Goal: Task Accomplishment & Management: Complete application form

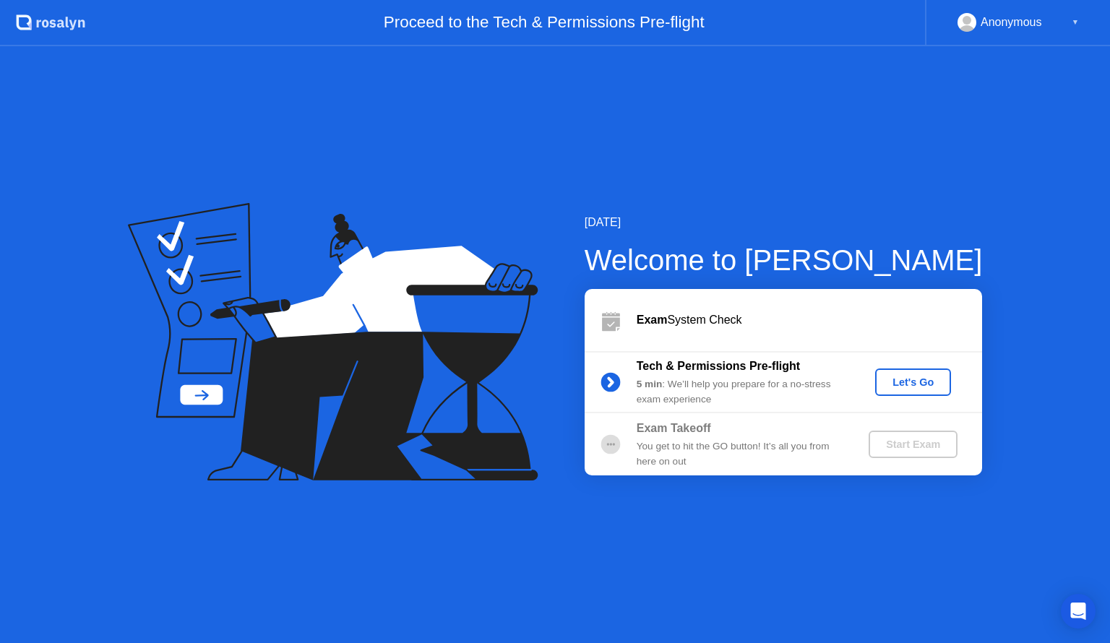
click at [417, 253] on icon at bounding box center [326, 313] width 338 height 184
click at [895, 378] on div "Let's Go" at bounding box center [913, 382] width 64 height 12
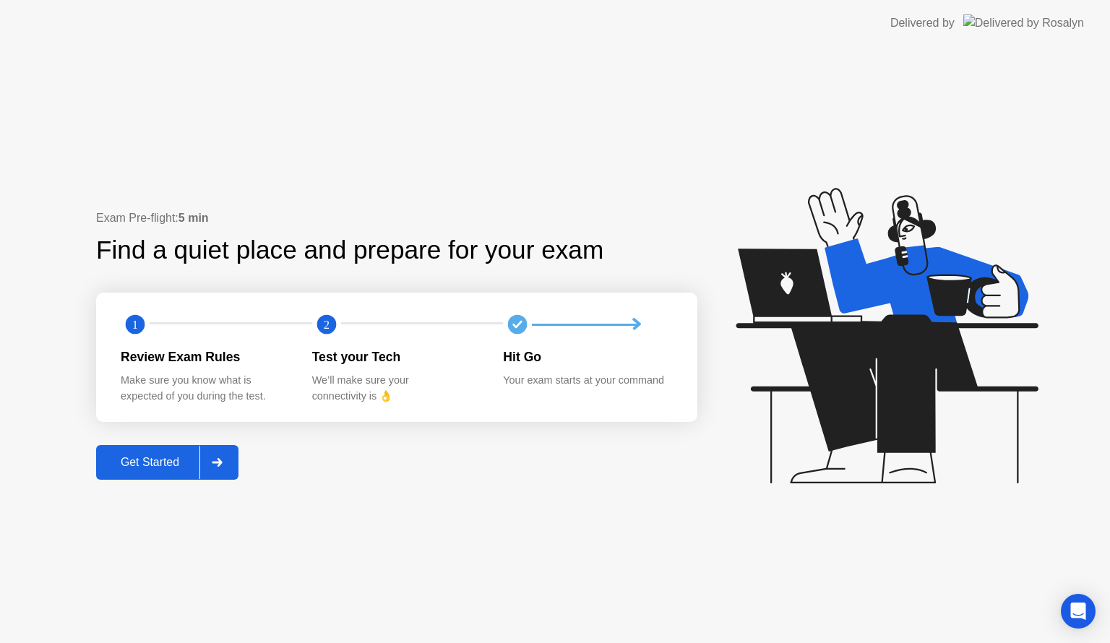
click at [130, 468] on div "Get Started" at bounding box center [149, 462] width 99 height 13
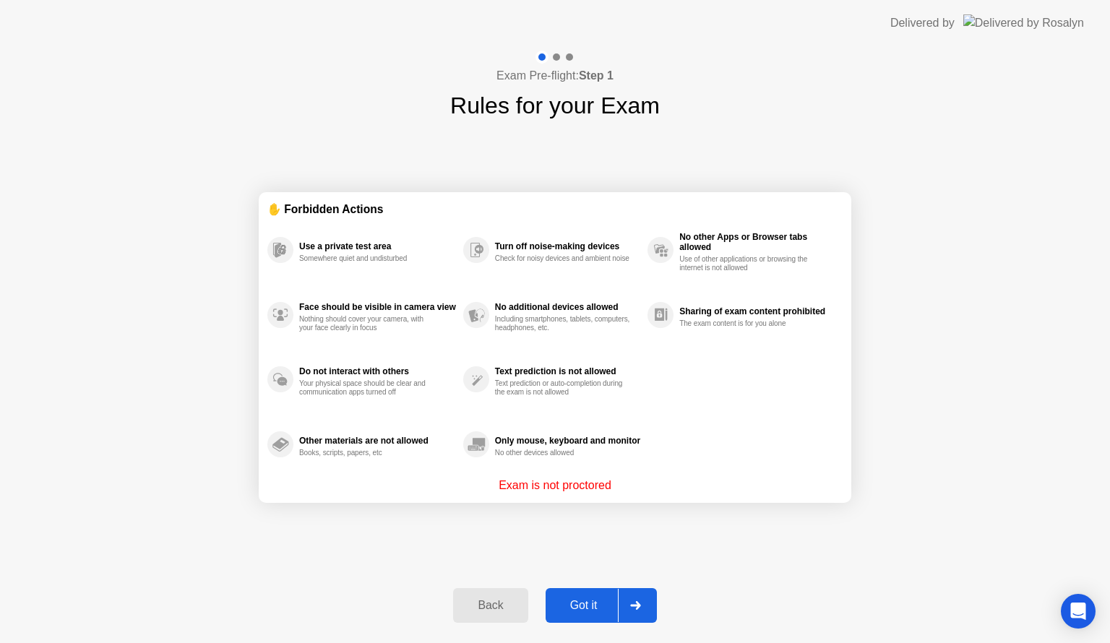
click at [590, 611] on div "Got it" at bounding box center [584, 605] width 68 height 13
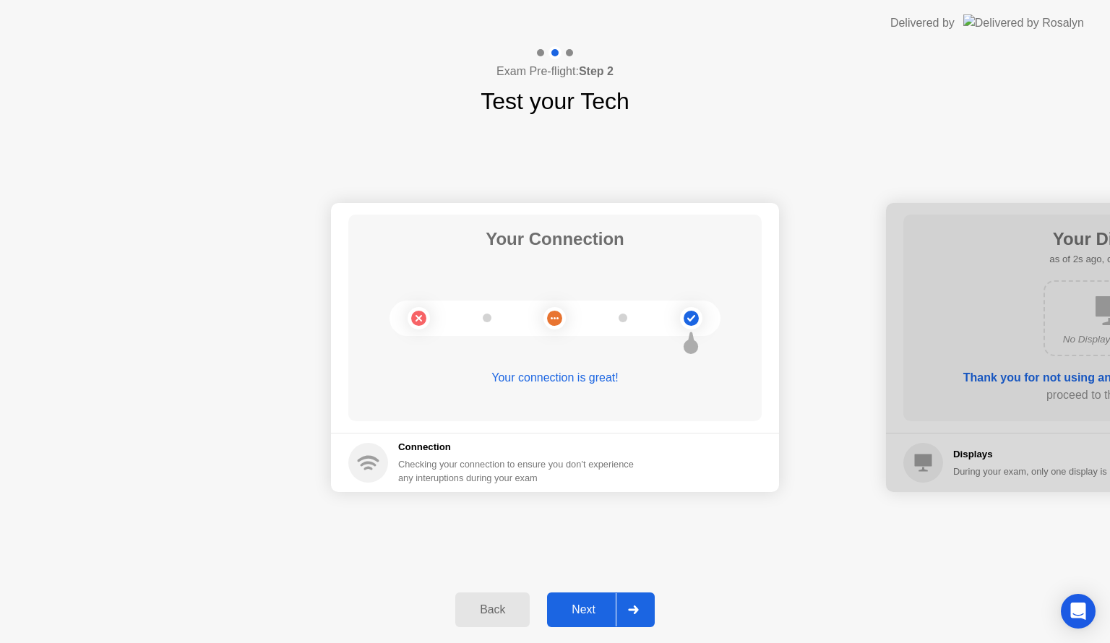
click at [590, 611] on div "Next" at bounding box center [583, 609] width 64 height 13
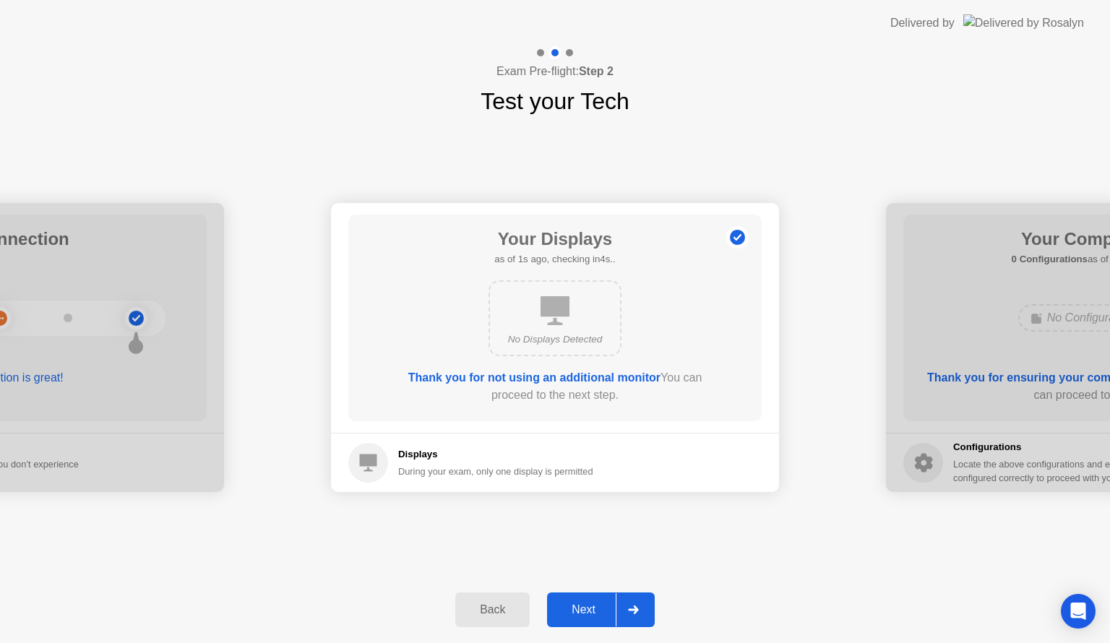
click at [590, 611] on div "Next" at bounding box center [583, 609] width 64 height 13
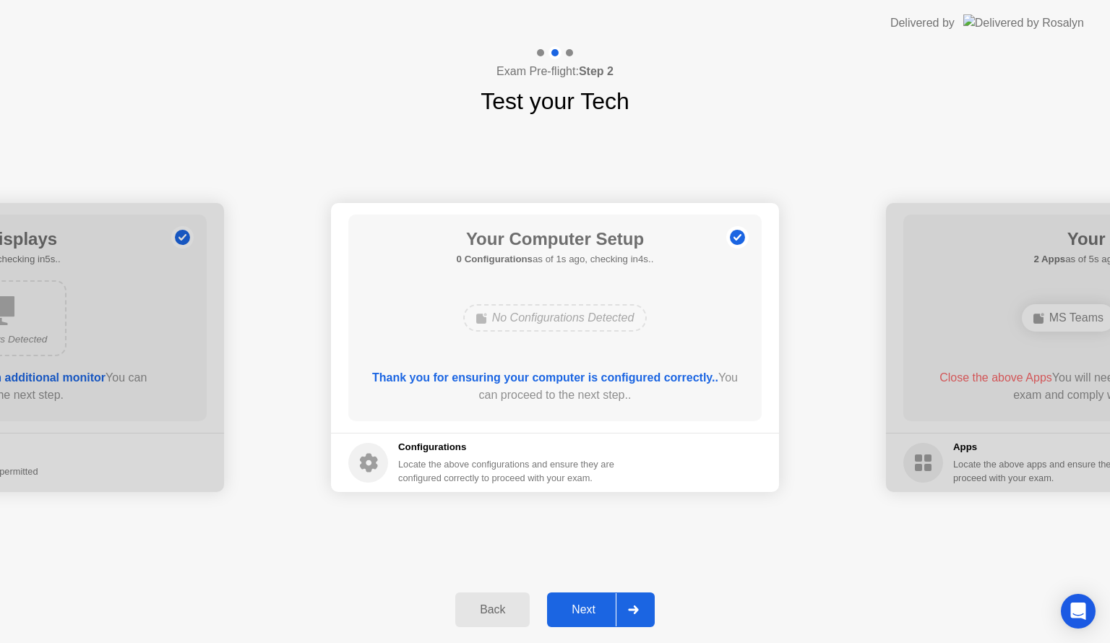
click at [580, 595] on button "Next" at bounding box center [601, 609] width 108 height 35
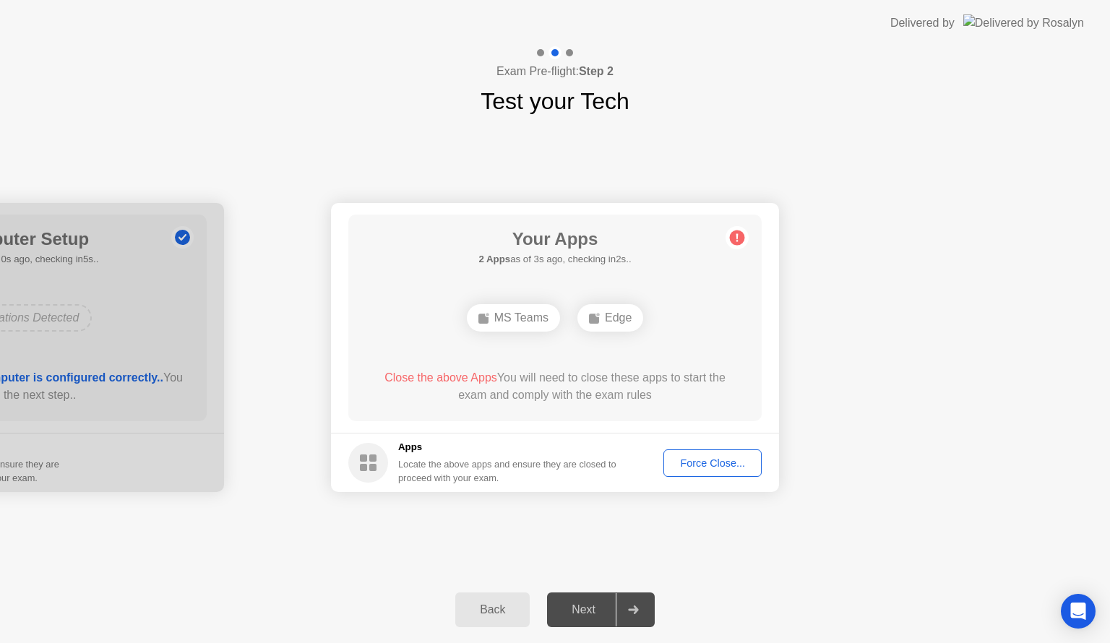
click at [584, 607] on div "Next" at bounding box center [583, 609] width 64 height 13
click at [577, 603] on div "Next" at bounding box center [583, 609] width 64 height 13
click at [720, 465] on div "Force Close..." at bounding box center [712, 463] width 88 height 12
click at [415, 26] on header "Delivered by" at bounding box center [555, 23] width 1110 height 46
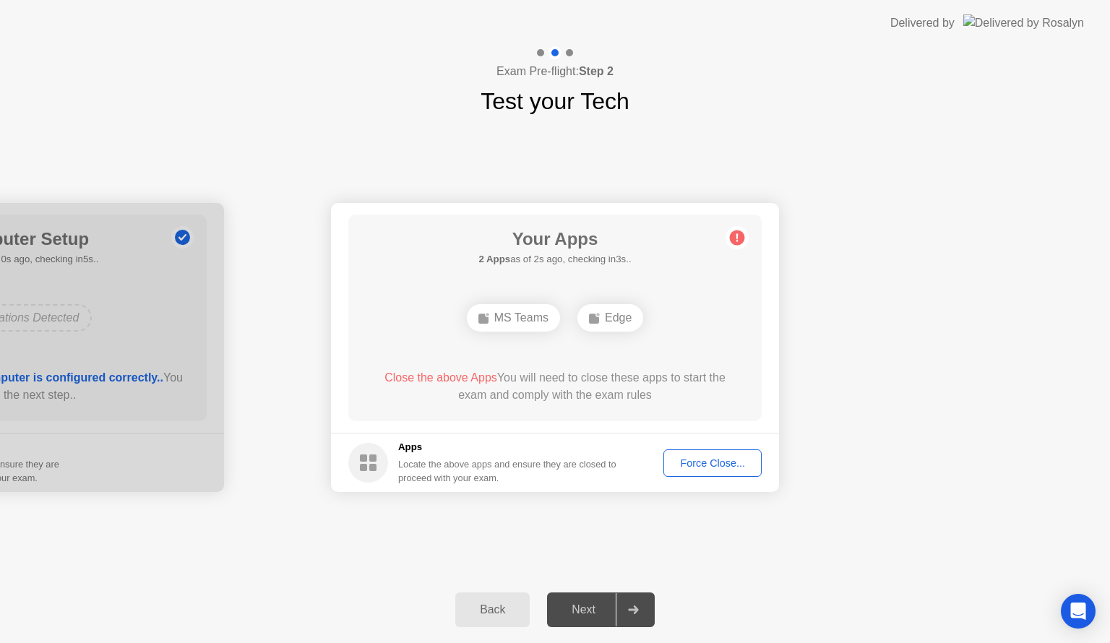
click at [685, 457] on div "Force Close..." at bounding box center [712, 463] width 88 height 12
click at [700, 462] on div "Force Close..." at bounding box center [712, 463] width 88 height 12
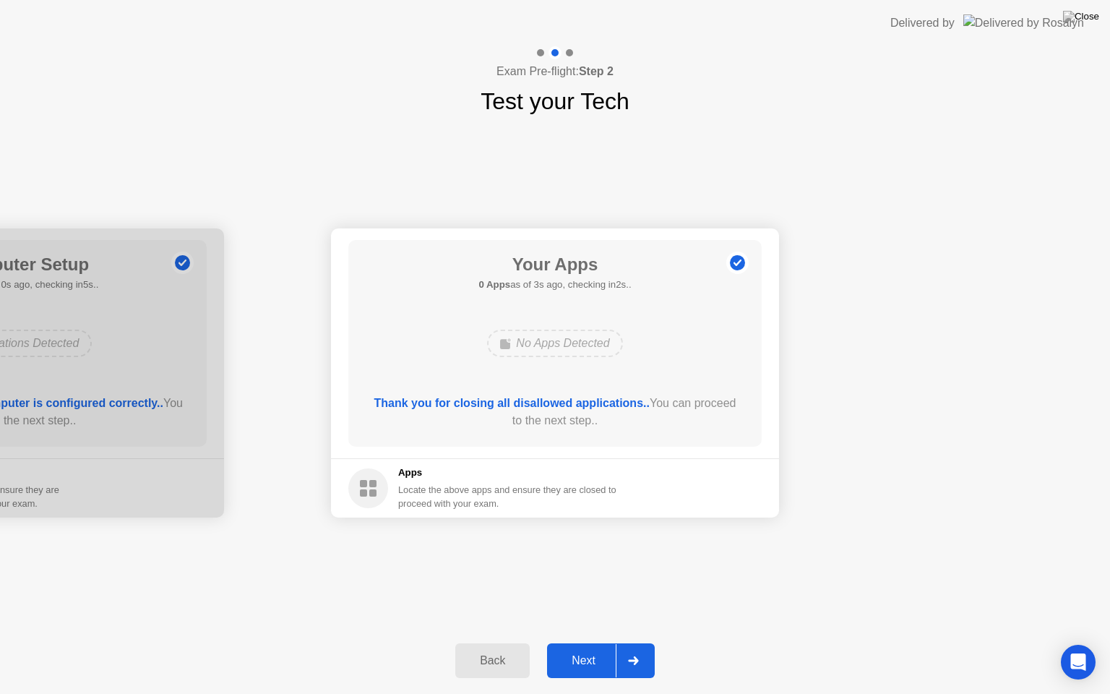
click at [587, 642] on div "Next" at bounding box center [583, 660] width 64 height 13
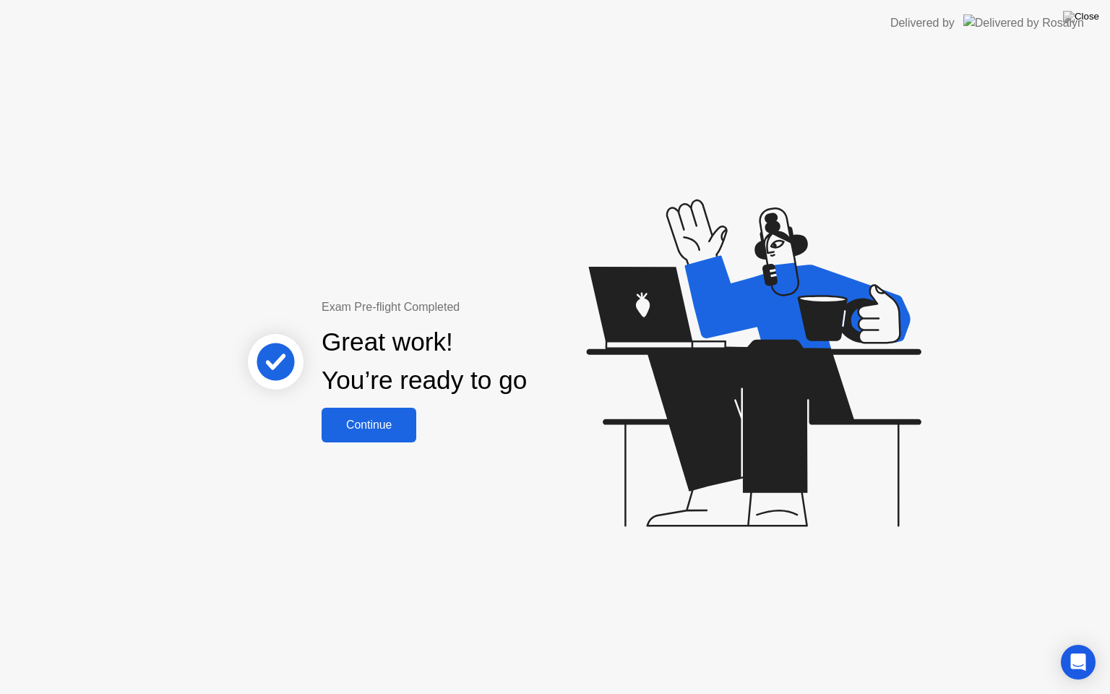
click at [381, 428] on div "Continue" at bounding box center [369, 424] width 86 height 13
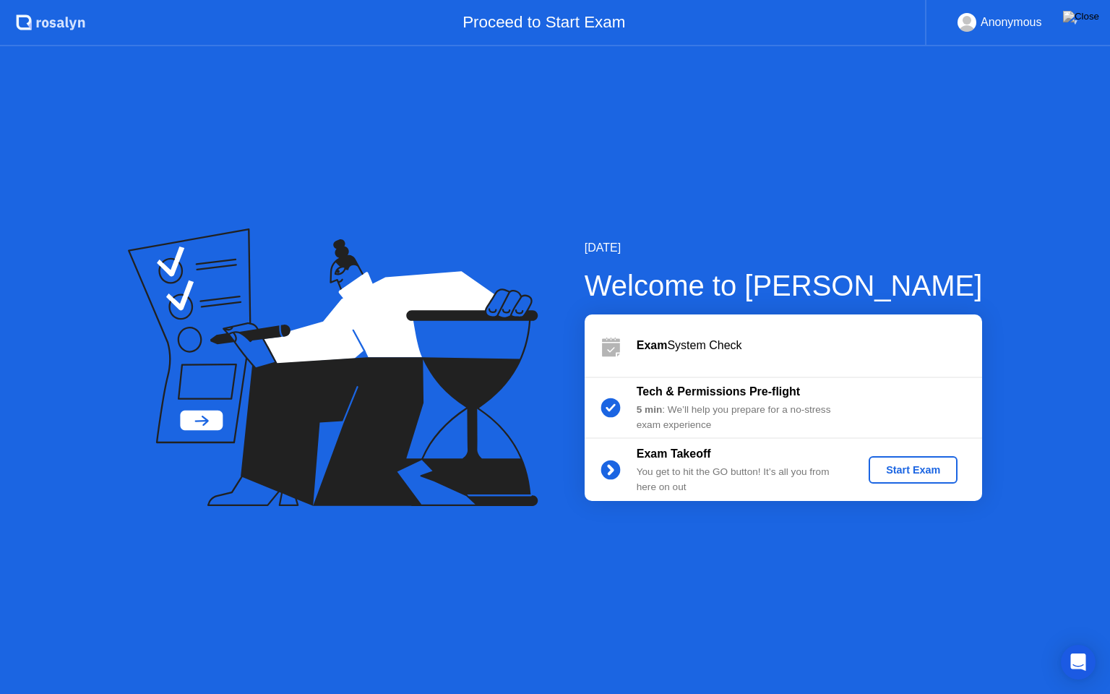
click at [1072, 21] on div "▼" at bounding box center [1075, 22] width 7 height 19
click at [1093, 18] on img at bounding box center [1081, 17] width 36 height 12
click at [1077, 38] on div "Anonymous ▼" at bounding box center [1017, 23] width 185 height 46
click at [1090, 15] on img at bounding box center [1081, 17] width 36 height 12
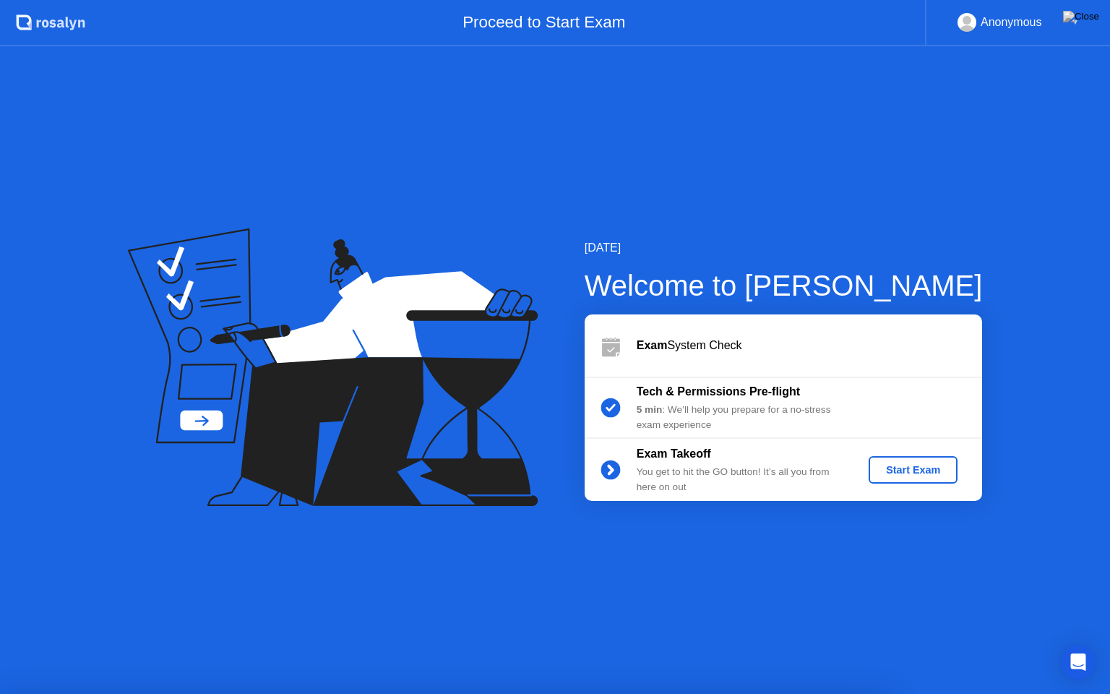
click at [560, 642] on div at bounding box center [555, 694] width 1110 height 0
click at [27, 452] on div "[DATE] Welcome to [PERSON_NAME] Exam System Check Tech & Permissions Pre-flight…" at bounding box center [555, 369] width 1110 height 647
click at [910, 470] on div "Start Exam" at bounding box center [912, 470] width 77 height 12
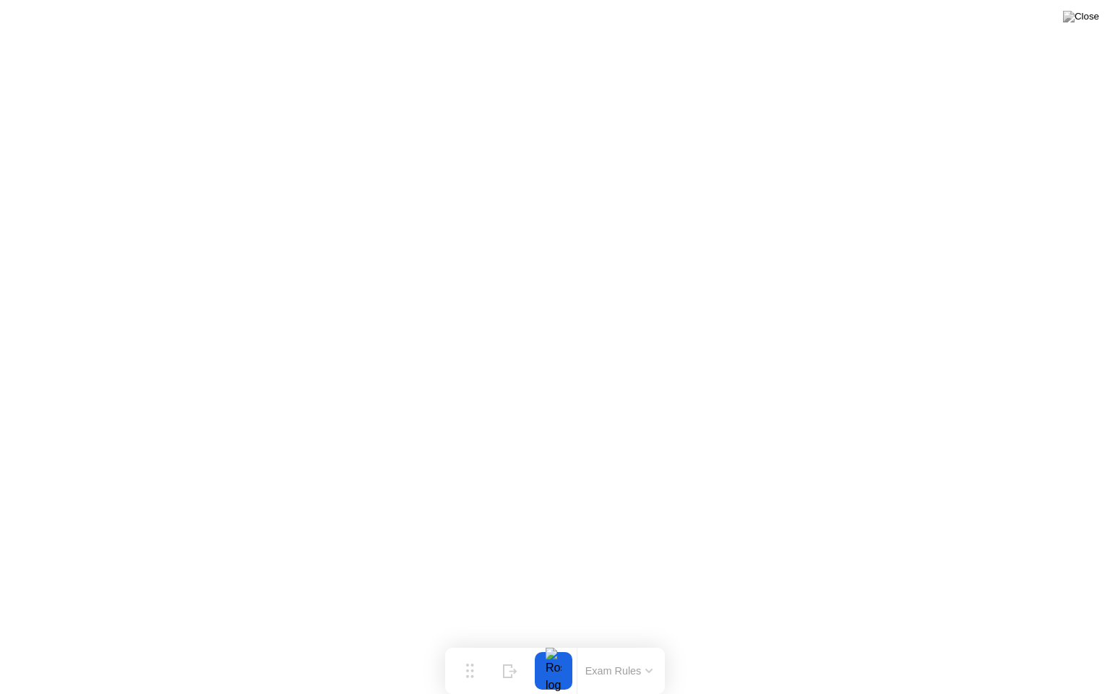
click at [645, 642] on icon at bounding box center [648, 670] width 7 height 4
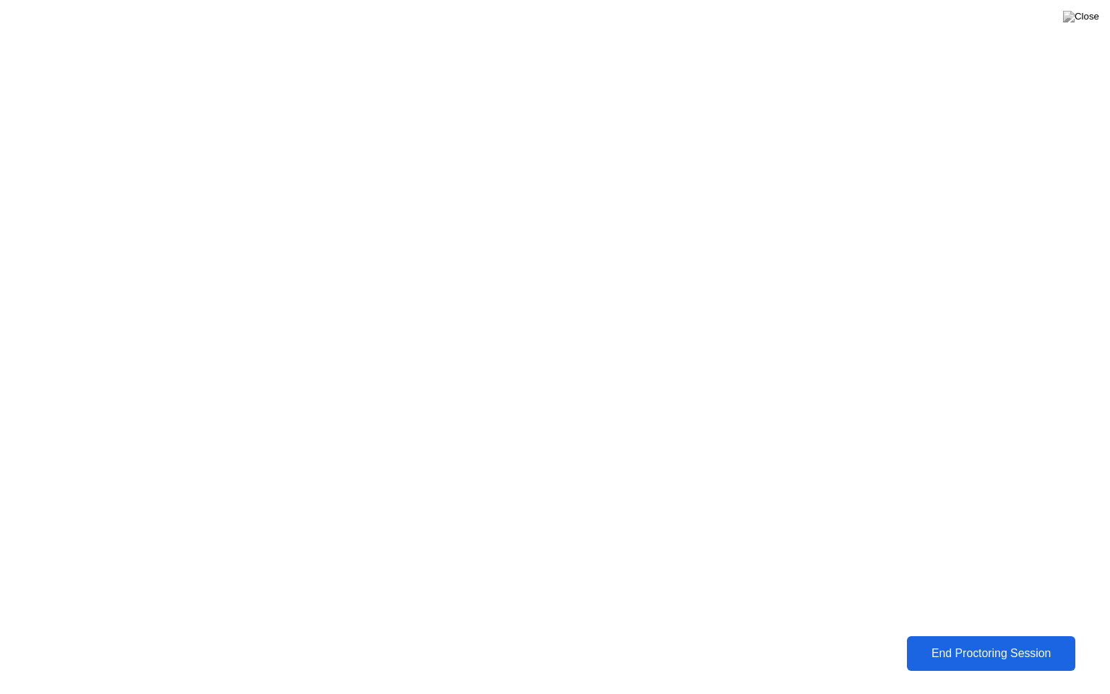
click at [942, 642] on div "End Proctoring Session" at bounding box center [991, 653] width 160 height 13
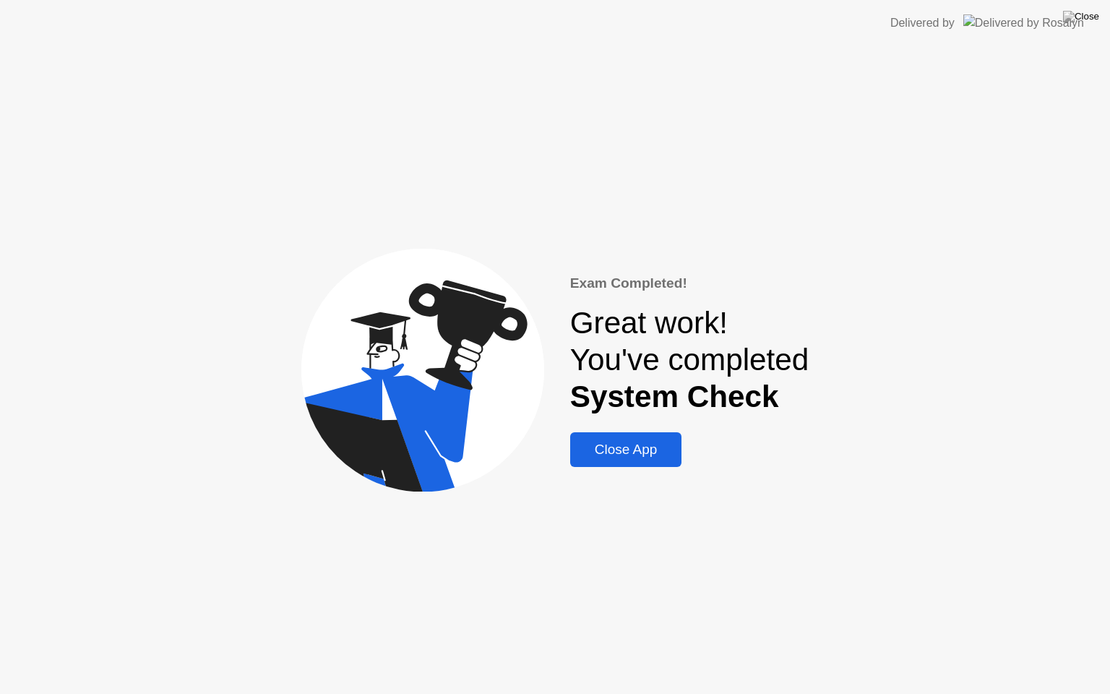
click at [631, 452] on div "Close App" at bounding box center [625, 449] width 103 height 16
